Goal: Navigation & Orientation: Find specific page/section

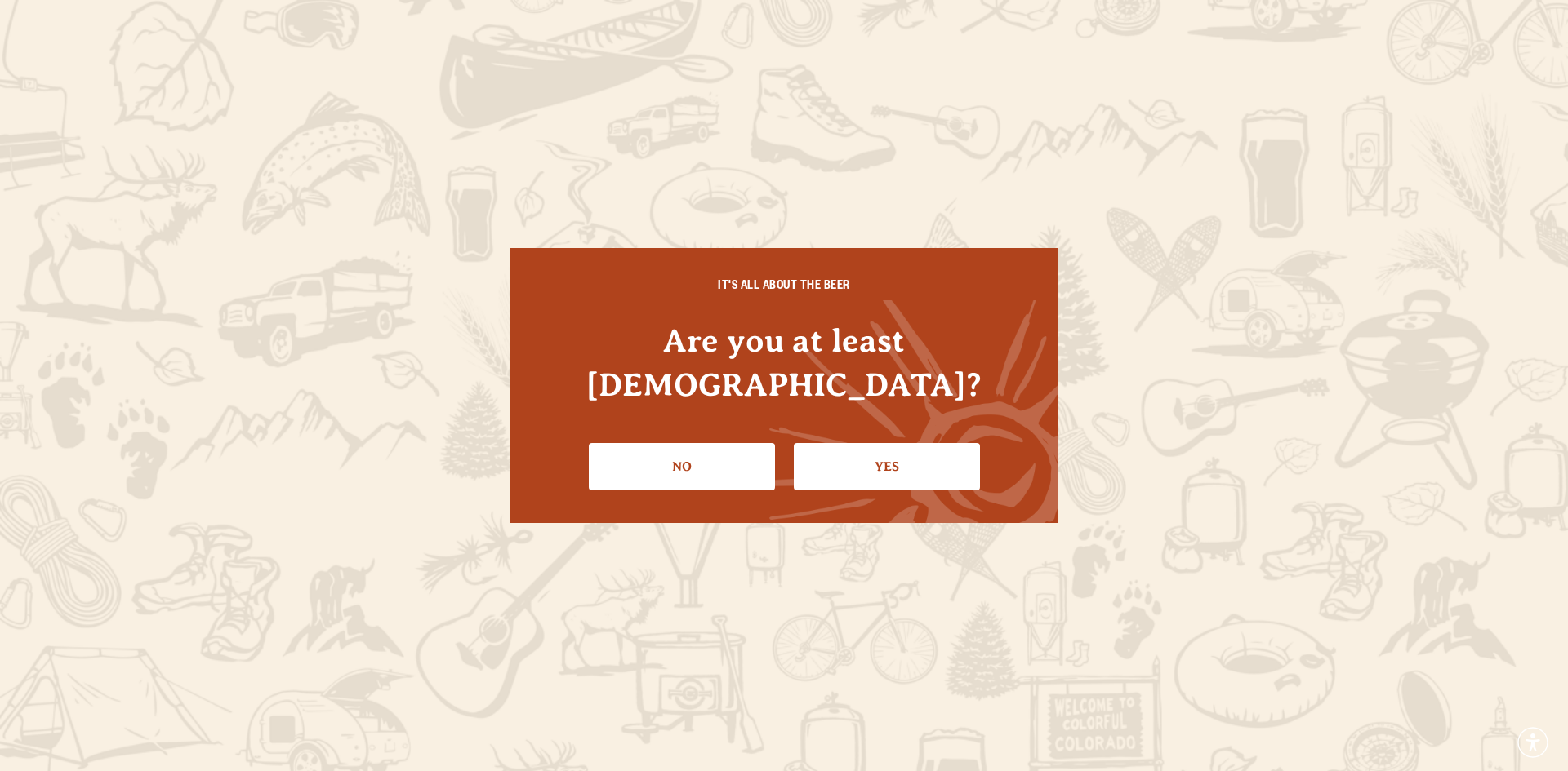
click at [902, 444] on link "Yes" at bounding box center [887, 467] width 187 height 48
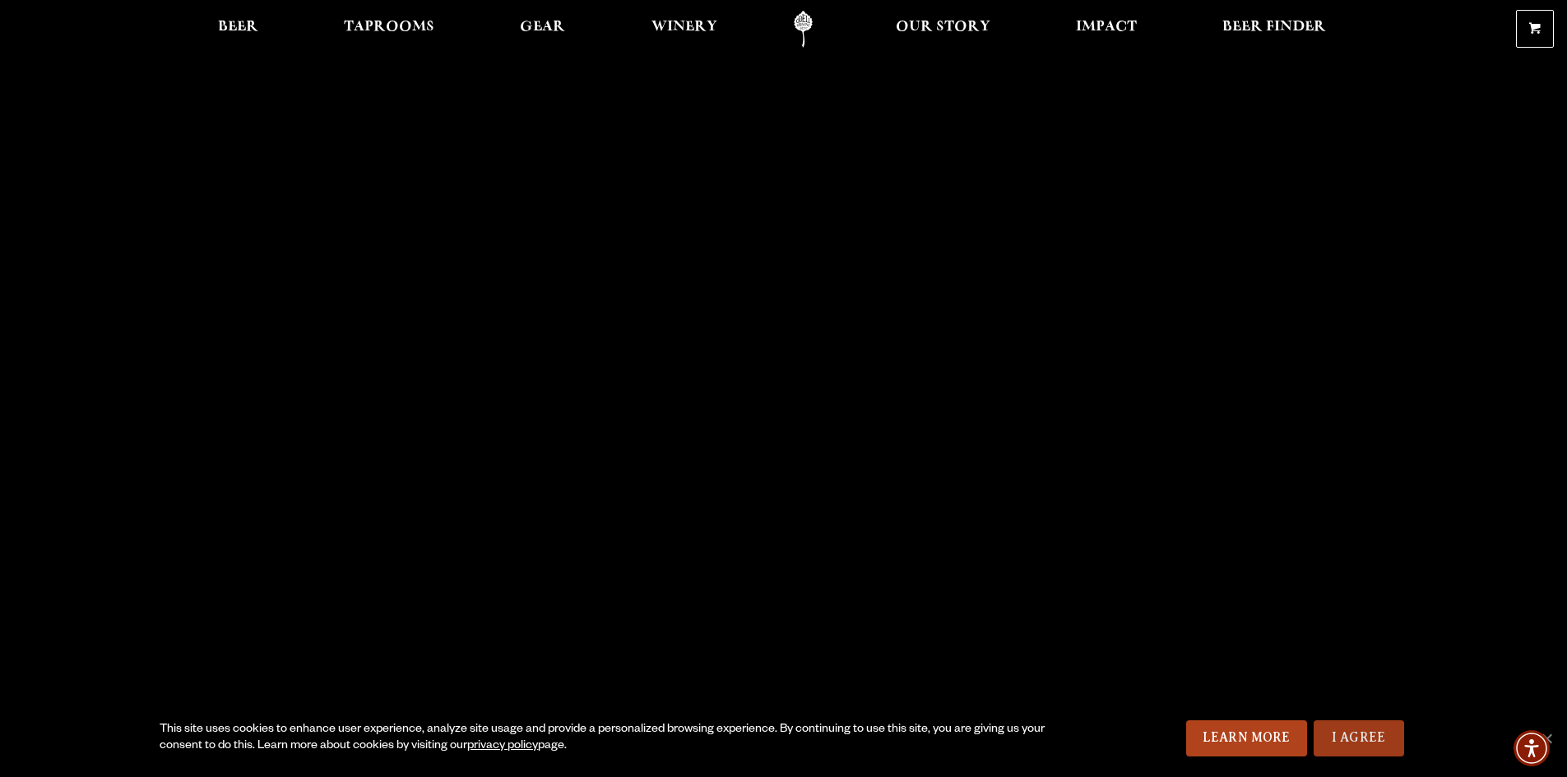
click at [1349, 738] on link "I Agree" at bounding box center [1359, 739] width 91 height 36
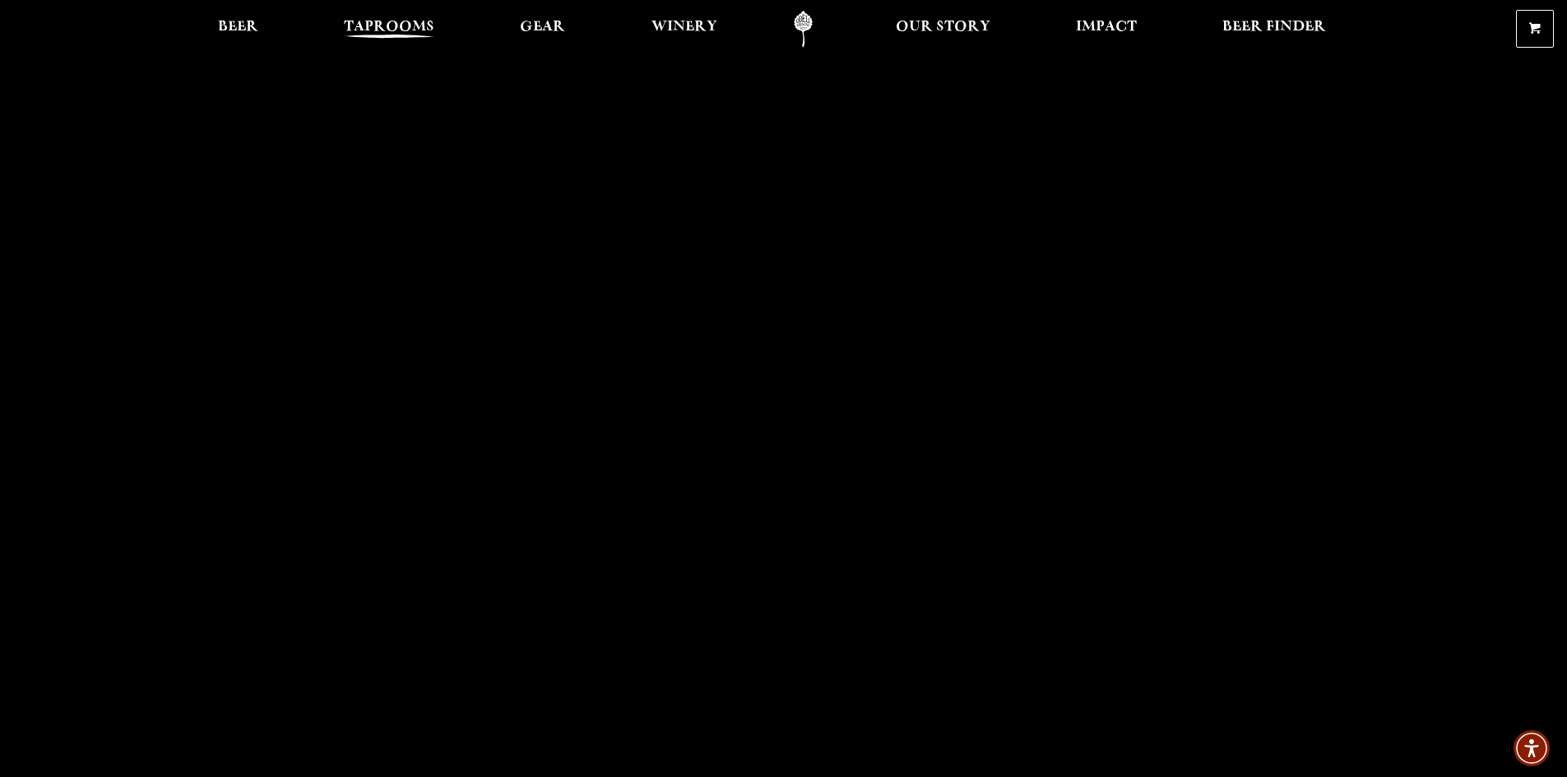
click at [383, 28] on span "Taprooms" at bounding box center [389, 27] width 91 height 13
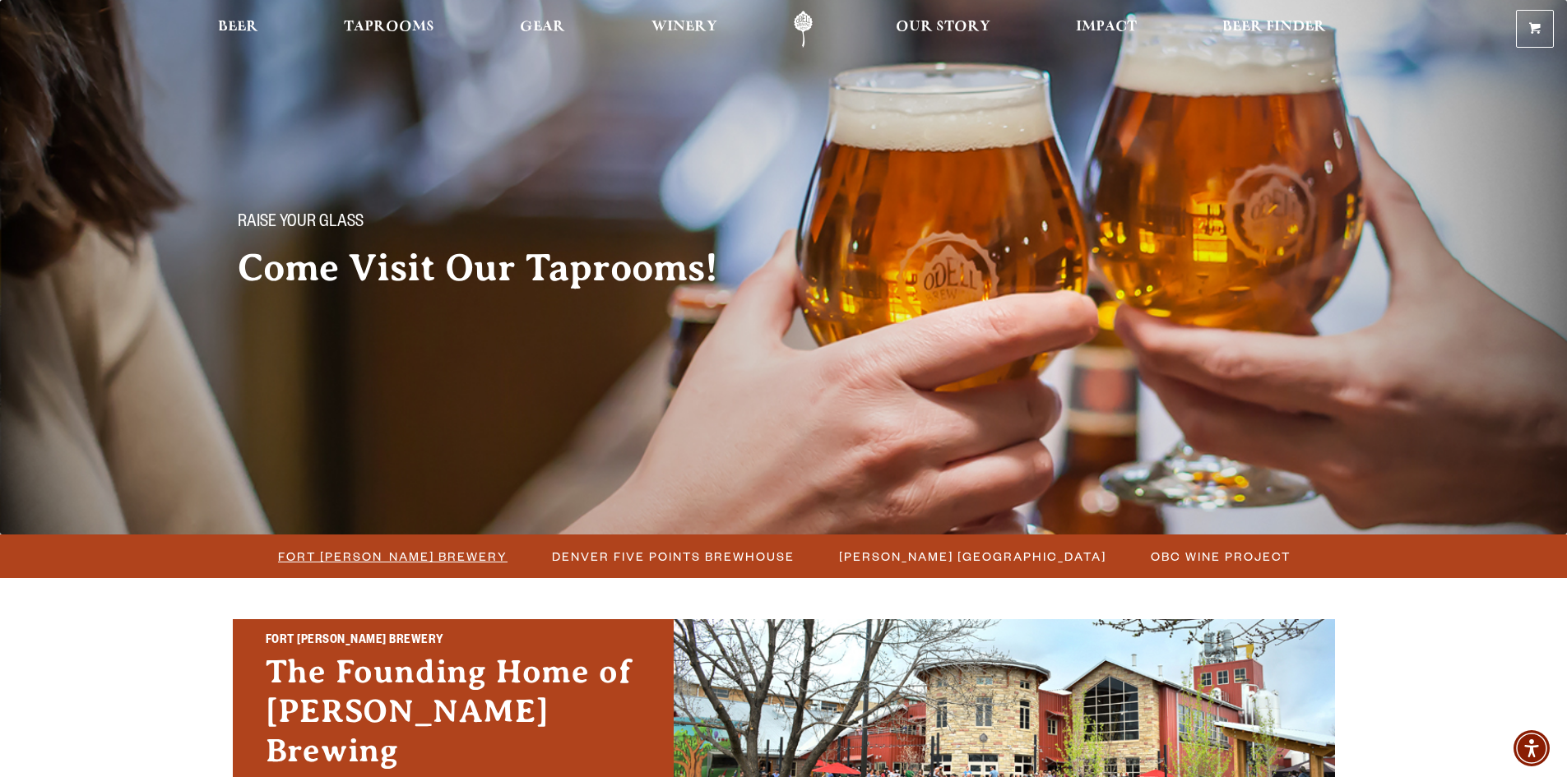
click at [397, 555] on span "Fort [PERSON_NAME] Brewery" at bounding box center [393, 557] width 230 height 24
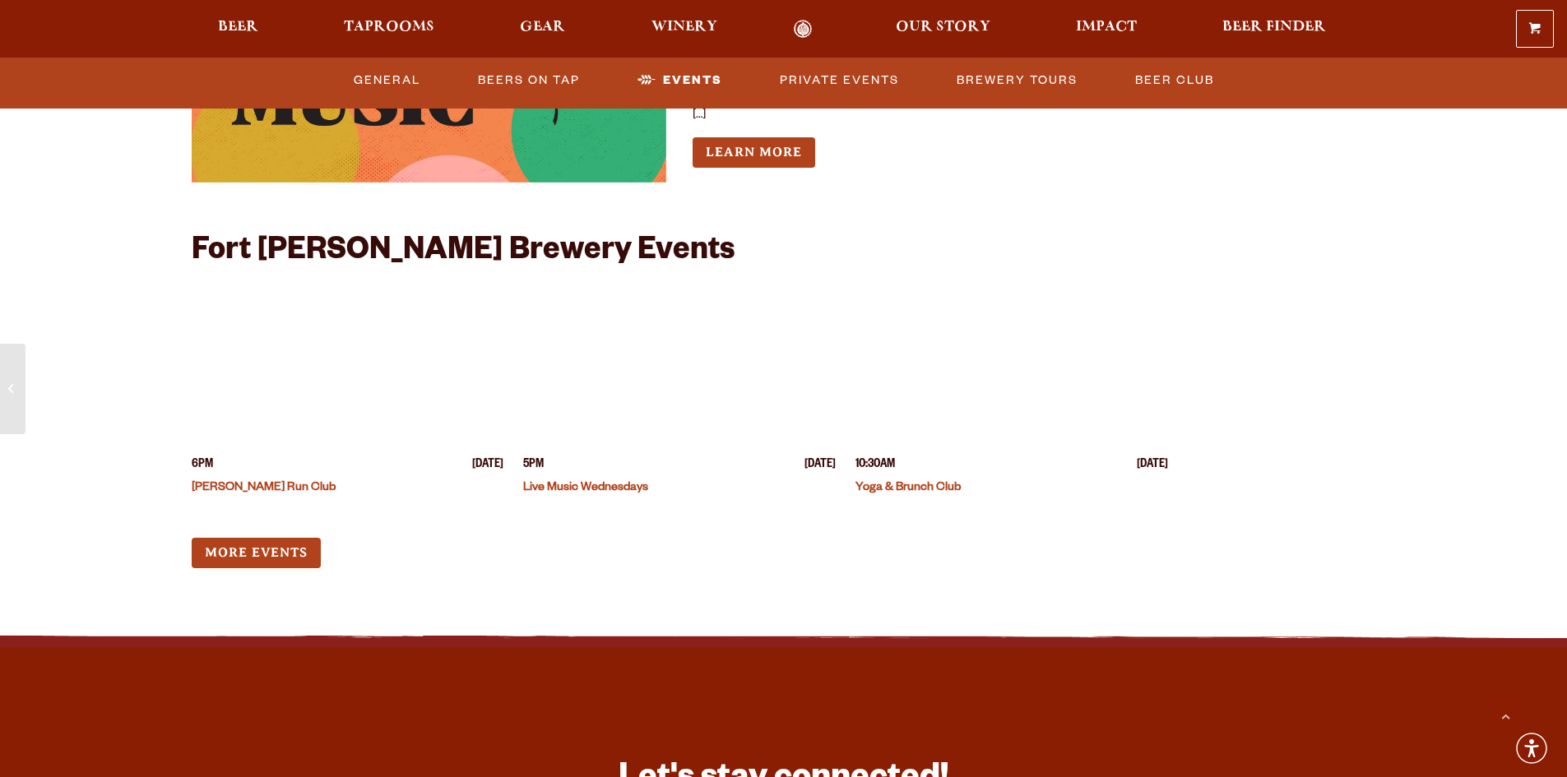
scroll to position [6417, 0]
